Goal: Answer question/provide support

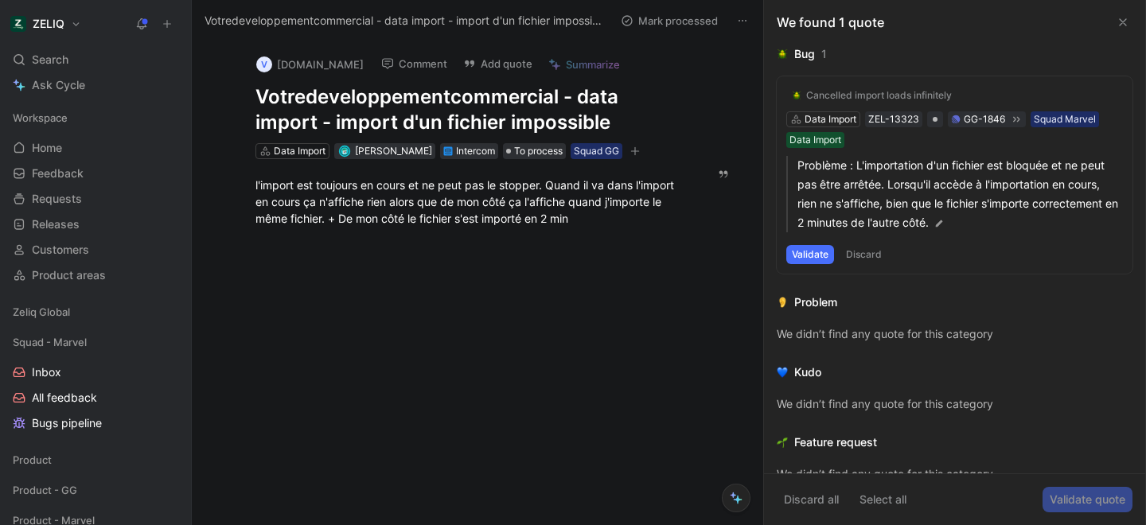
click at [519, 337] on div at bounding box center [469, 323] width 489 height 158
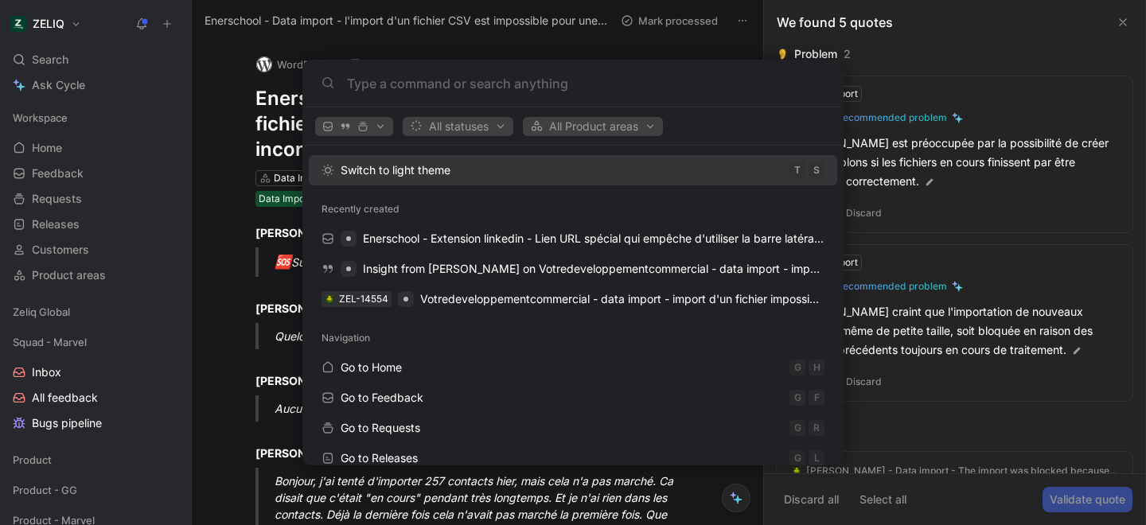
scroll to position [111, 0]
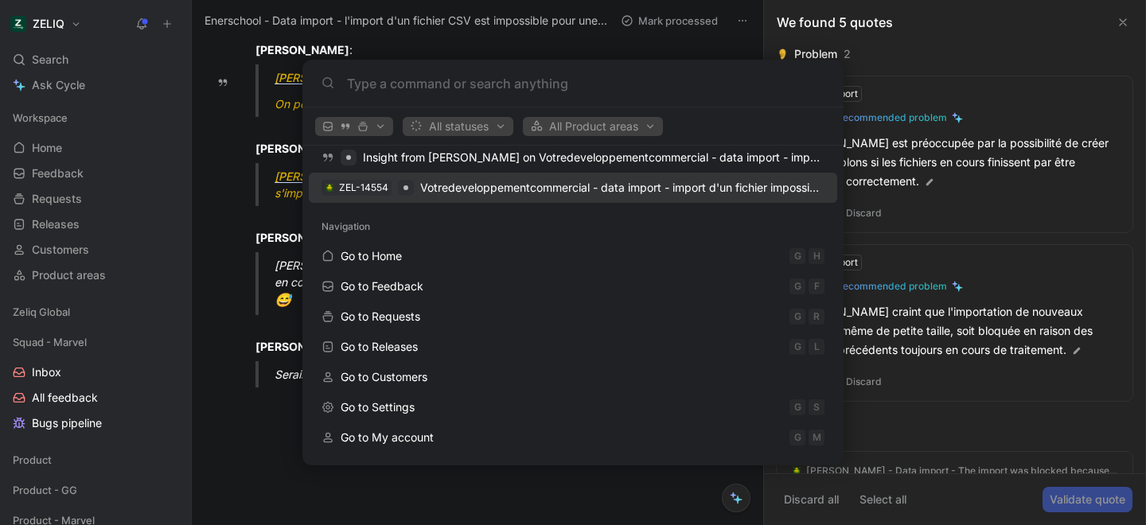
click at [448, 185] on span "Votredeveloppementcommercial - data import - import d'un fichier impossible" at bounding box center [622, 188] width 405 height 14
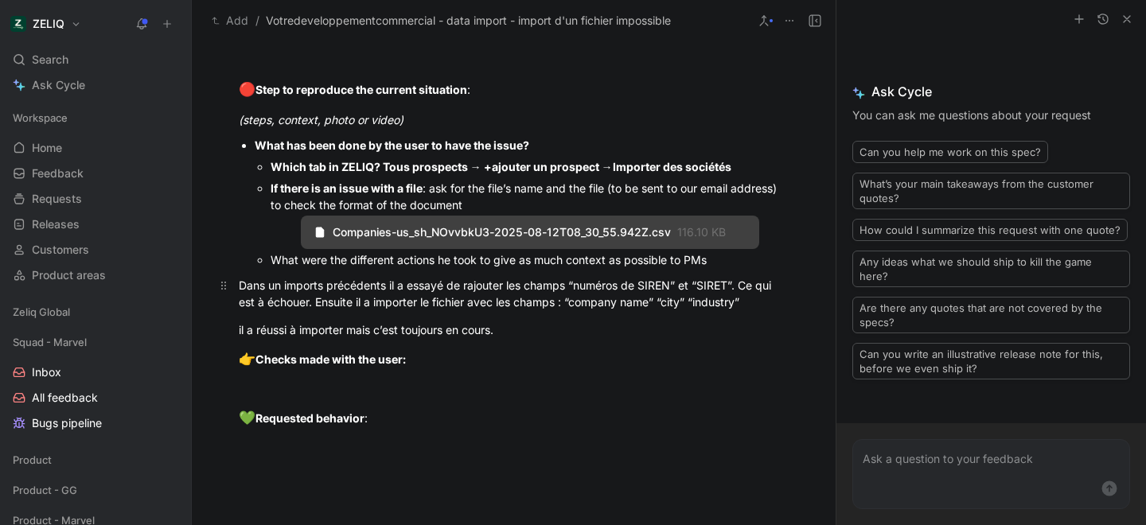
scroll to position [1616, 0]
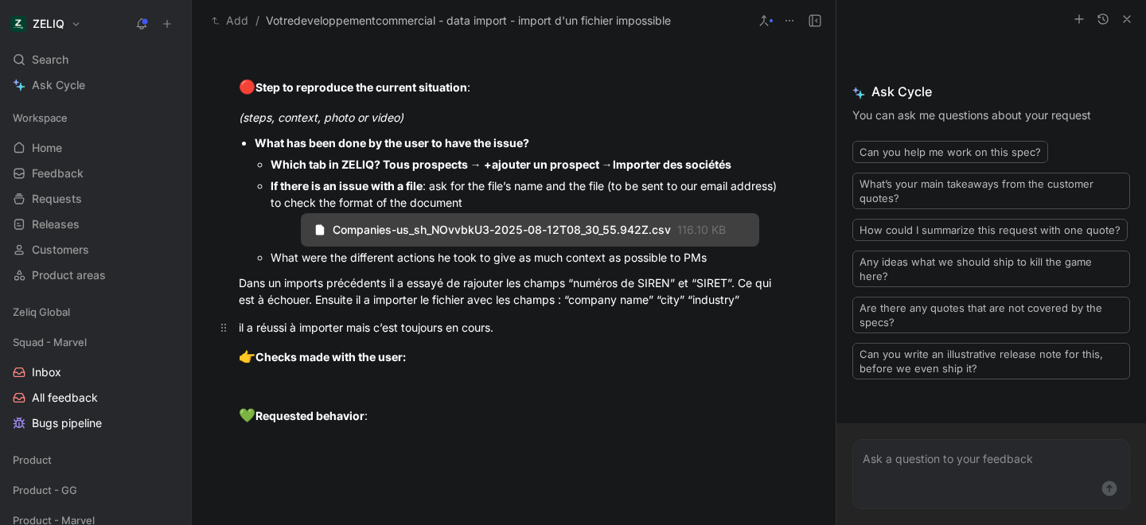
click at [541, 336] on p "il a réussi à importer mais c’est toujours en cours." at bounding box center [513, 327] width 611 height 26
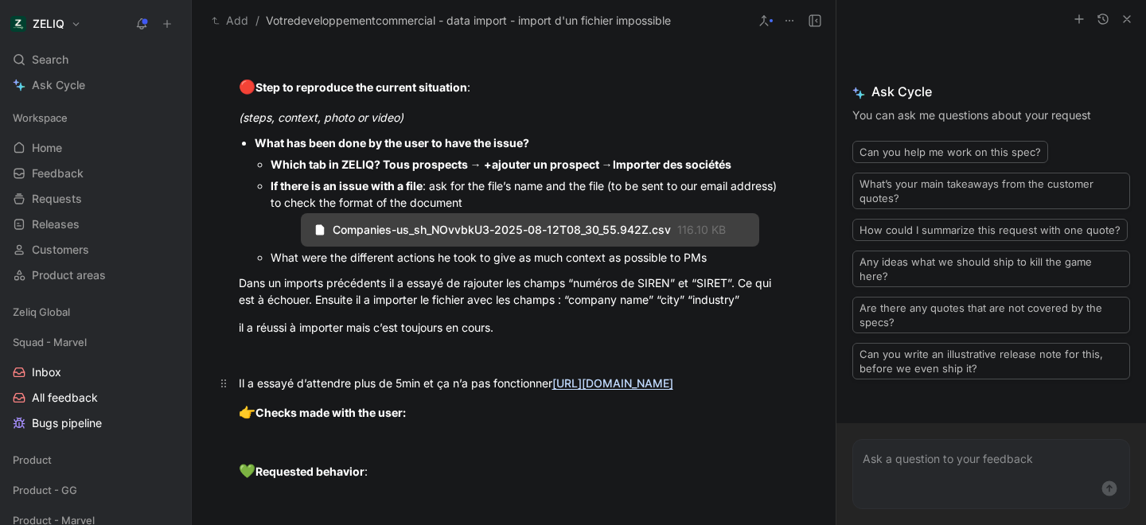
click at [553, 385] on div "Il a essayé d’attendre plus de 5min et ça n’a pas fonctionner [URL][DOMAIN_NAME]" at bounding box center [514, 383] width 551 height 17
click at [475, 428] on p "👉 Checks made with the user:" at bounding box center [513, 413] width 611 height 30
